Goal: Task Accomplishment & Management: Manage account settings

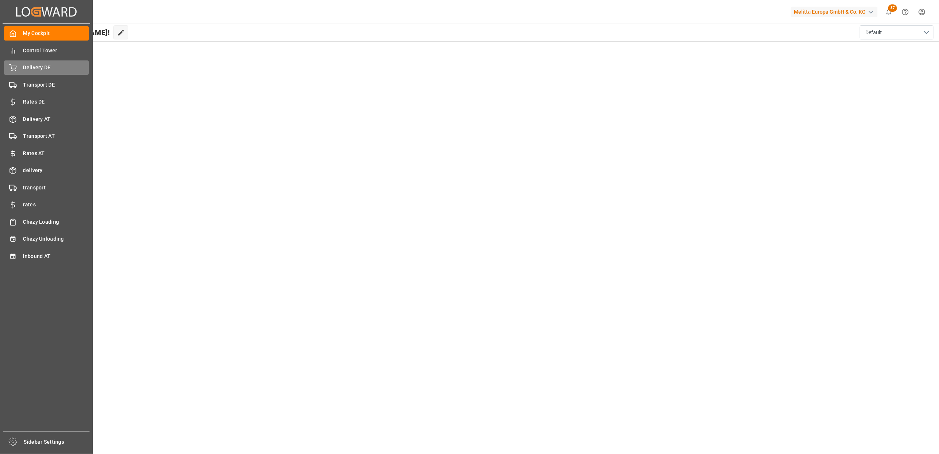
click at [42, 64] on span "Delivery DE" at bounding box center [56, 68] width 66 height 8
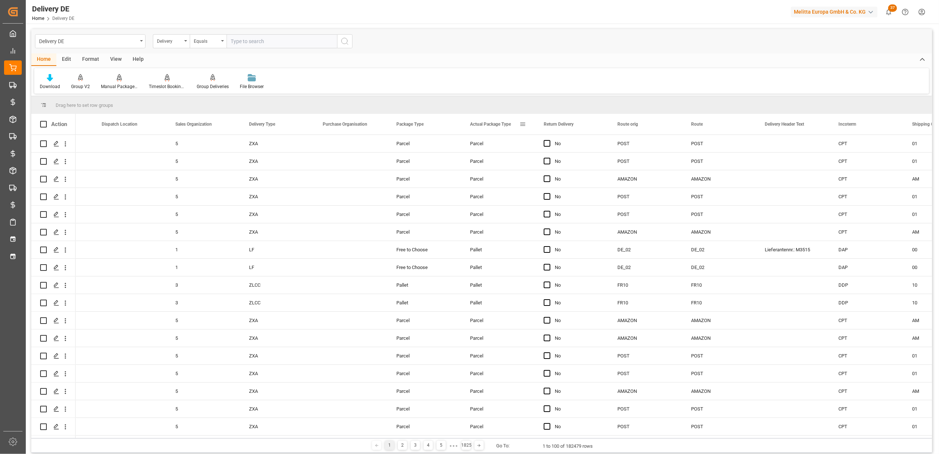
click at [525, 124] on span at bounding box center [522, 124] width 7 height 7
click at [566, 128] on span "filter" at bounding box center [566, 125] width 7 height 7
type input "Parcel"
click at [569, 186] on button "Apply" at bounding box center [566, 186] width 14 height 7
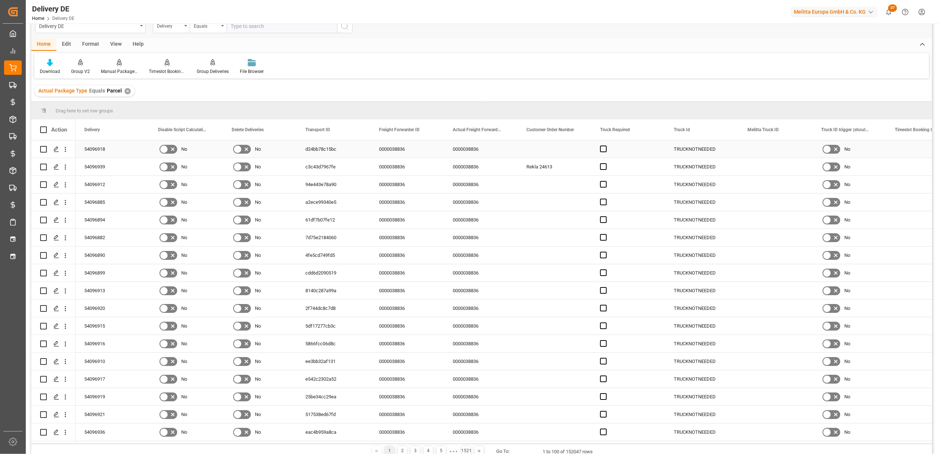
click at [98, 147] on div "54096918" at bounding box center [113, 148] width 74 height 17
click at [65, 147] on icon "open menu" at bounding box center [66, 150] width 8 height 8
click at [92, 164] on span "Open in new tab" at bounding box center [113, 165] width 67 height 8
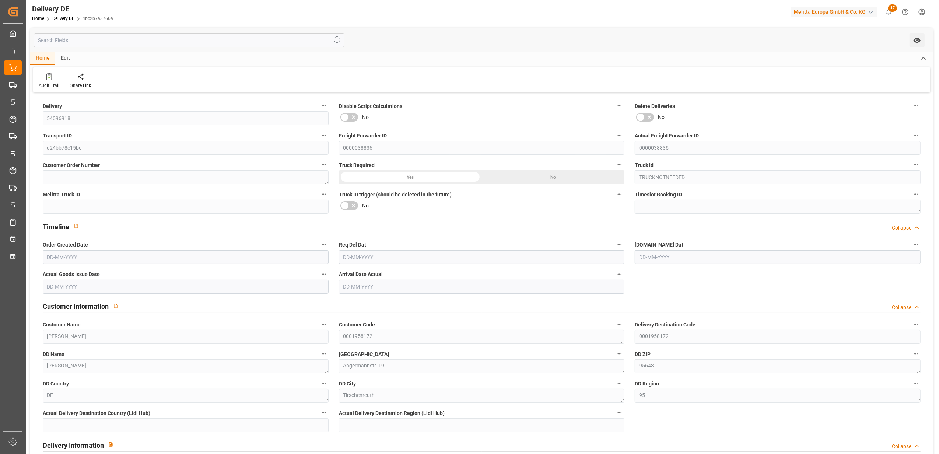
type input "2"
type input "0"
type input "7.943"
type input "11.159"
type input "118.96"
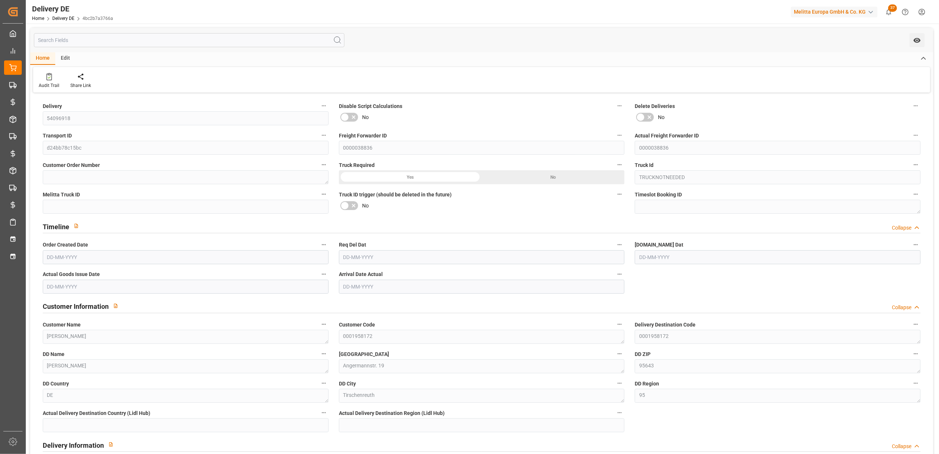
type input "1.932"
type input "0.555"
type input "0"
type input "0.299"
type input "2.786"
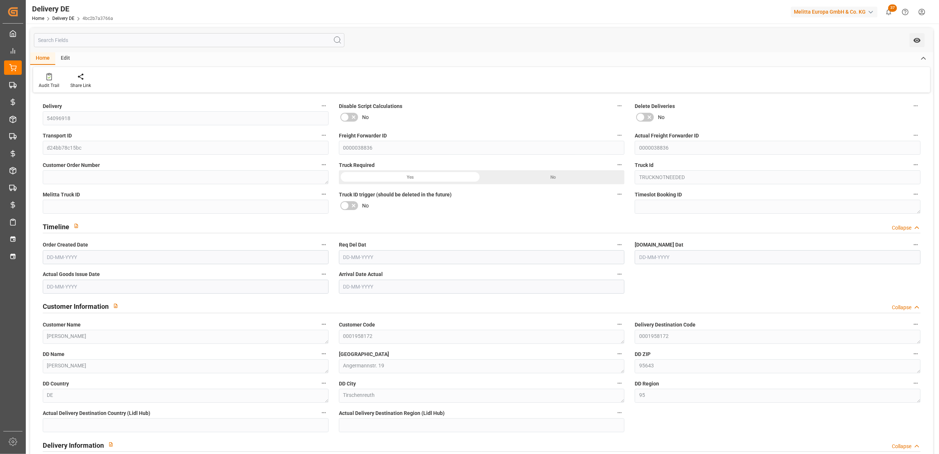
type input "0"
type input "[DATE]"
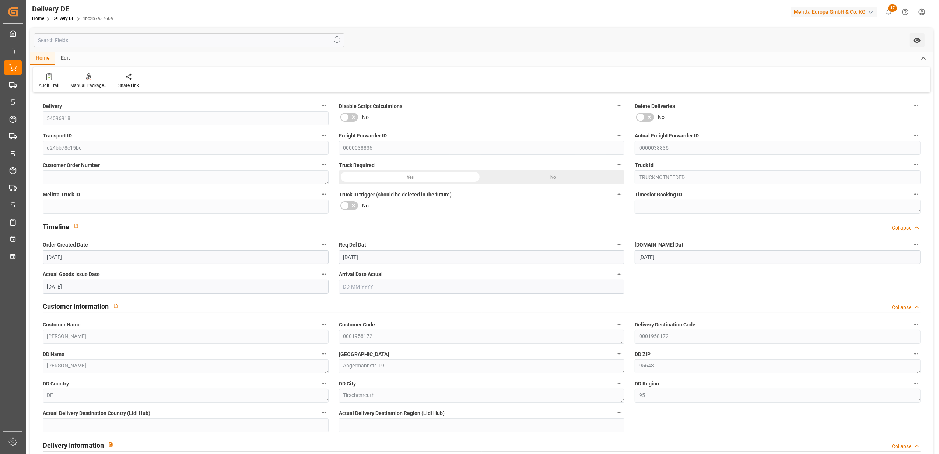
type input "[DATE]"
